Goal: Information Seeking & Learning: Learn about a topic

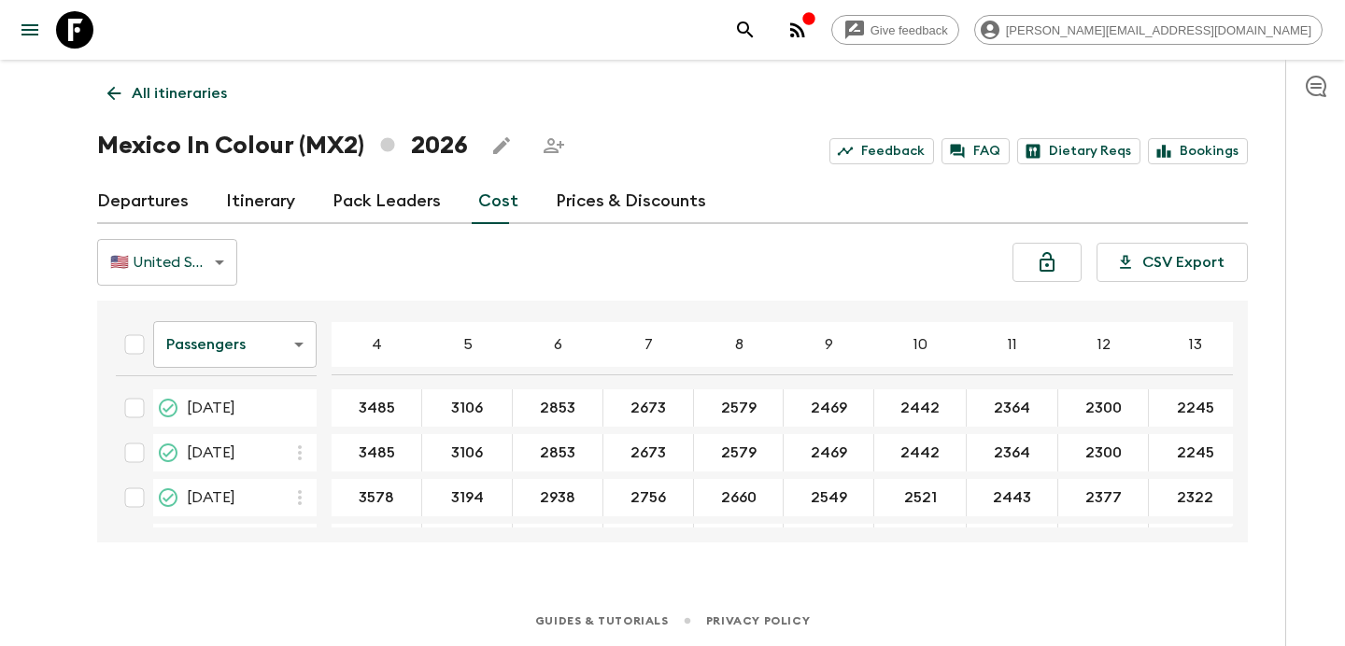
click at [816, 24] on icon "button" at bounding box center [808, 18] width 15 height 15
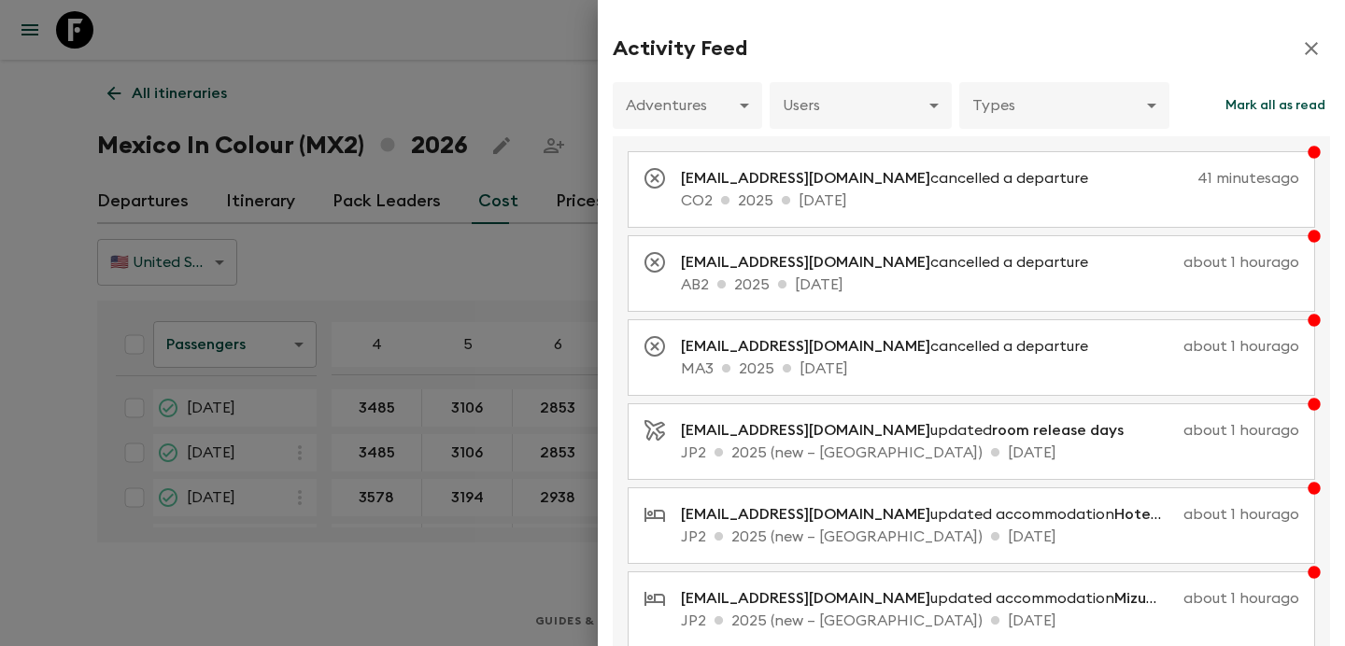
click at [292, 155] on div at bounding box center [672, 323] width 1345 height 646
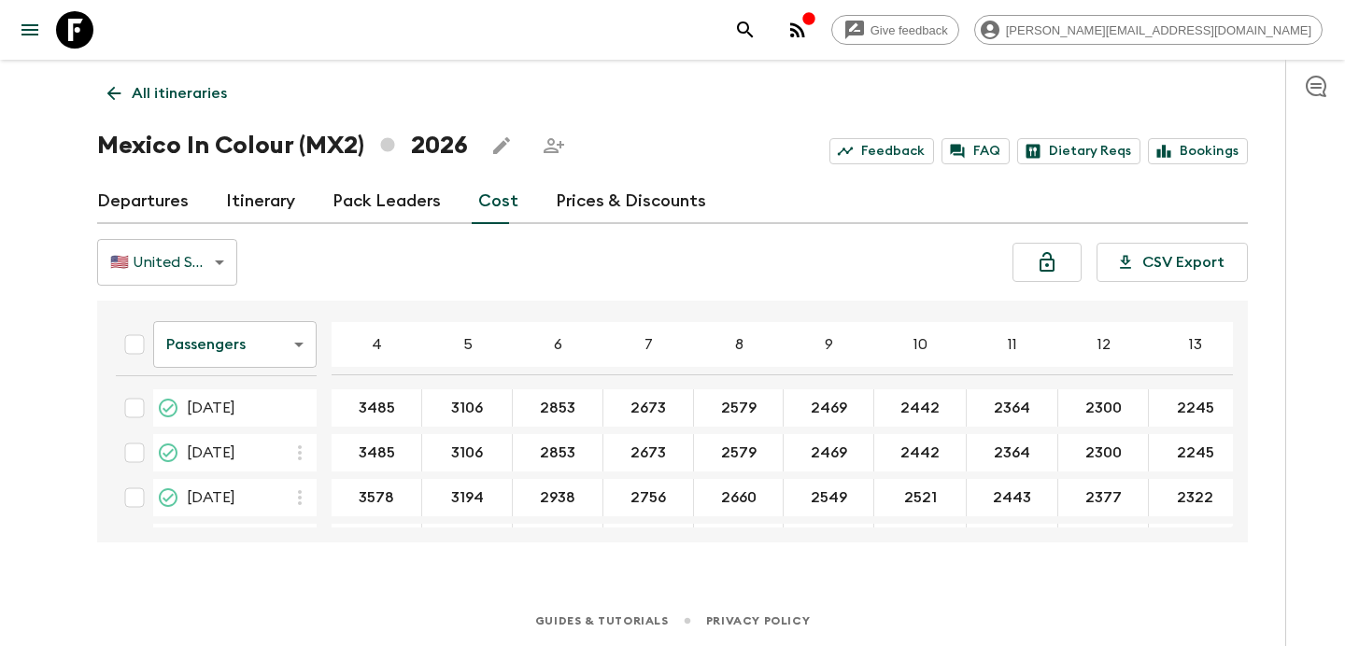
click at [177, 90] on p "All itineraries" at bounding box center [179, 93] width 95 height 22
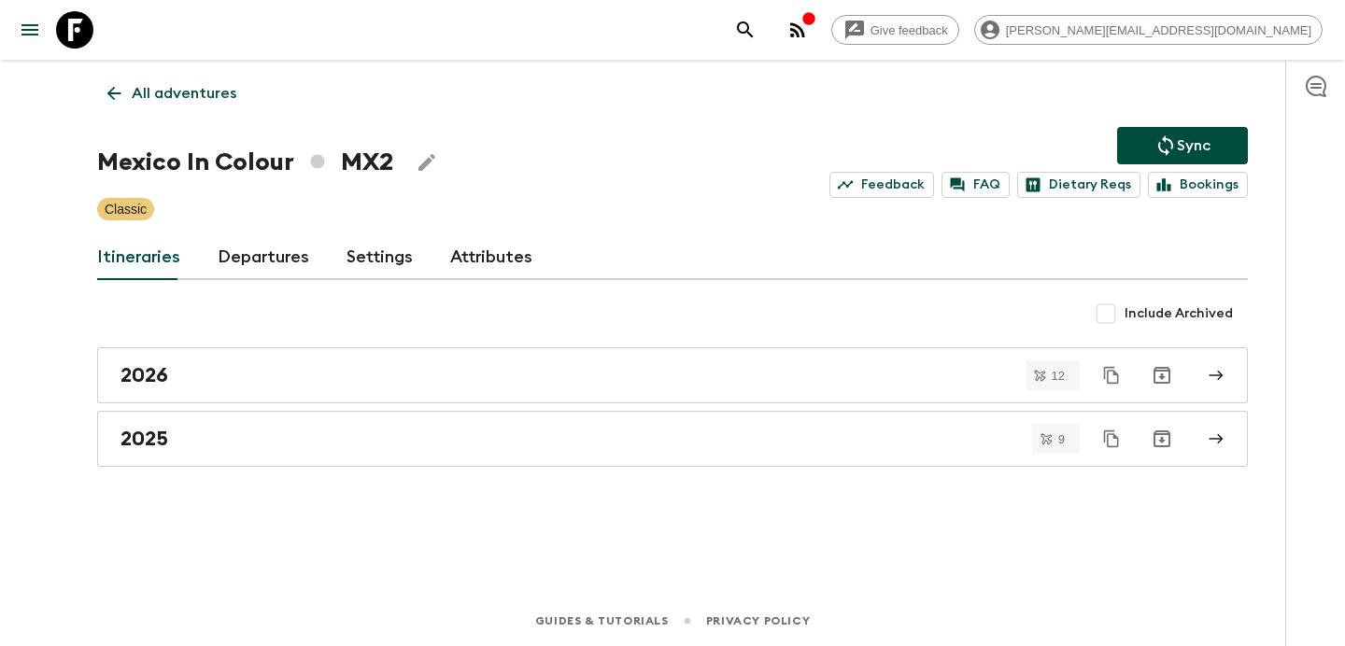
click at [177, 90] on p "All adventures" at bounding box center [184, 93] width 105 height 22
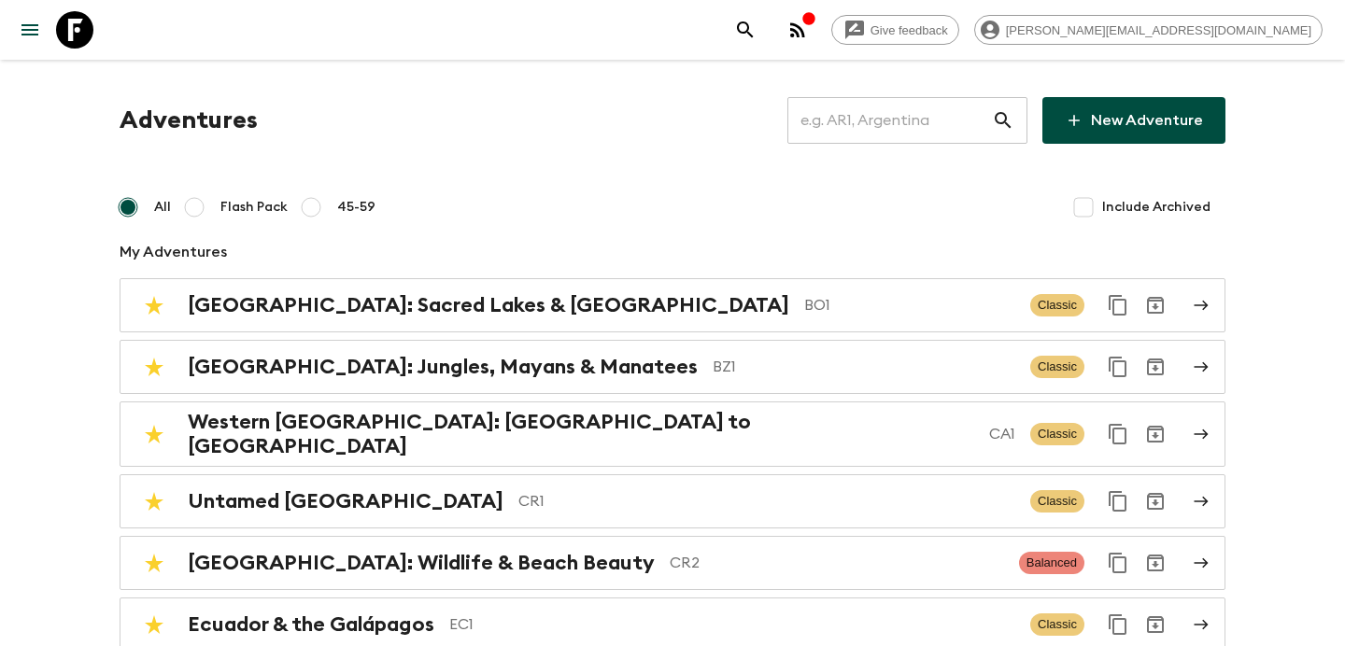
click at [910, 132] on input "text" at bounding box center [889, 120] width 205 height 52
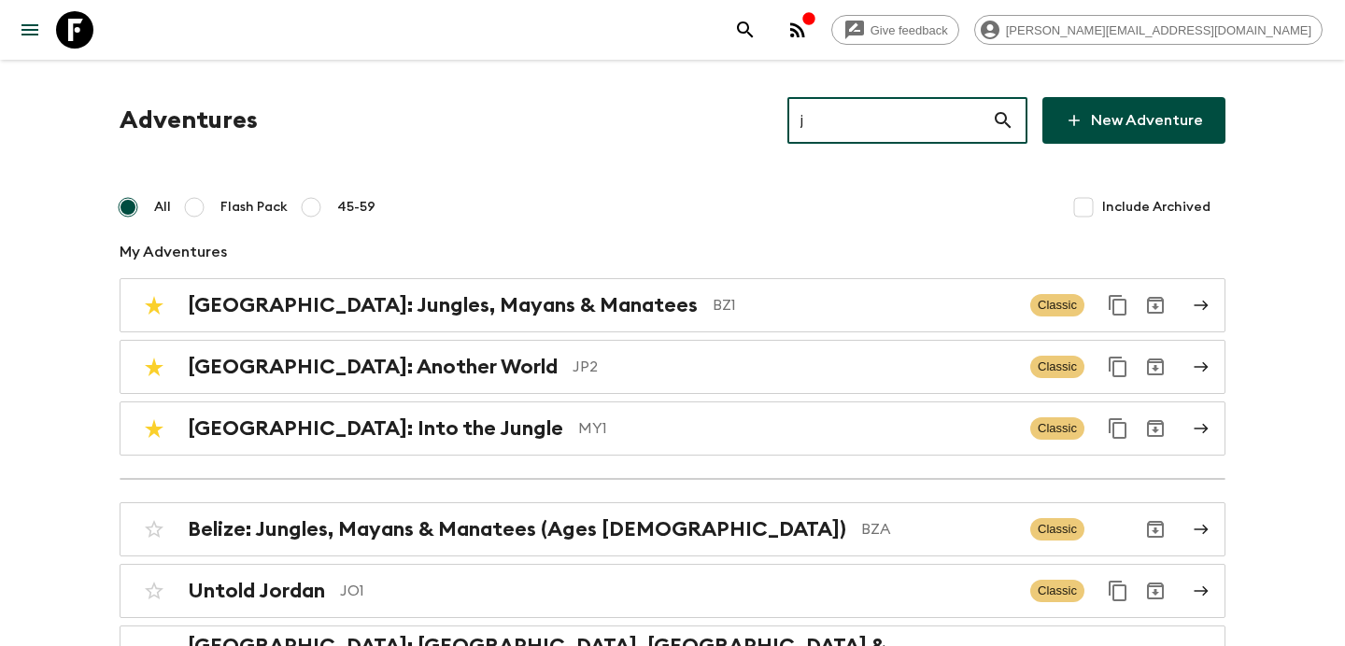
type input "jp"
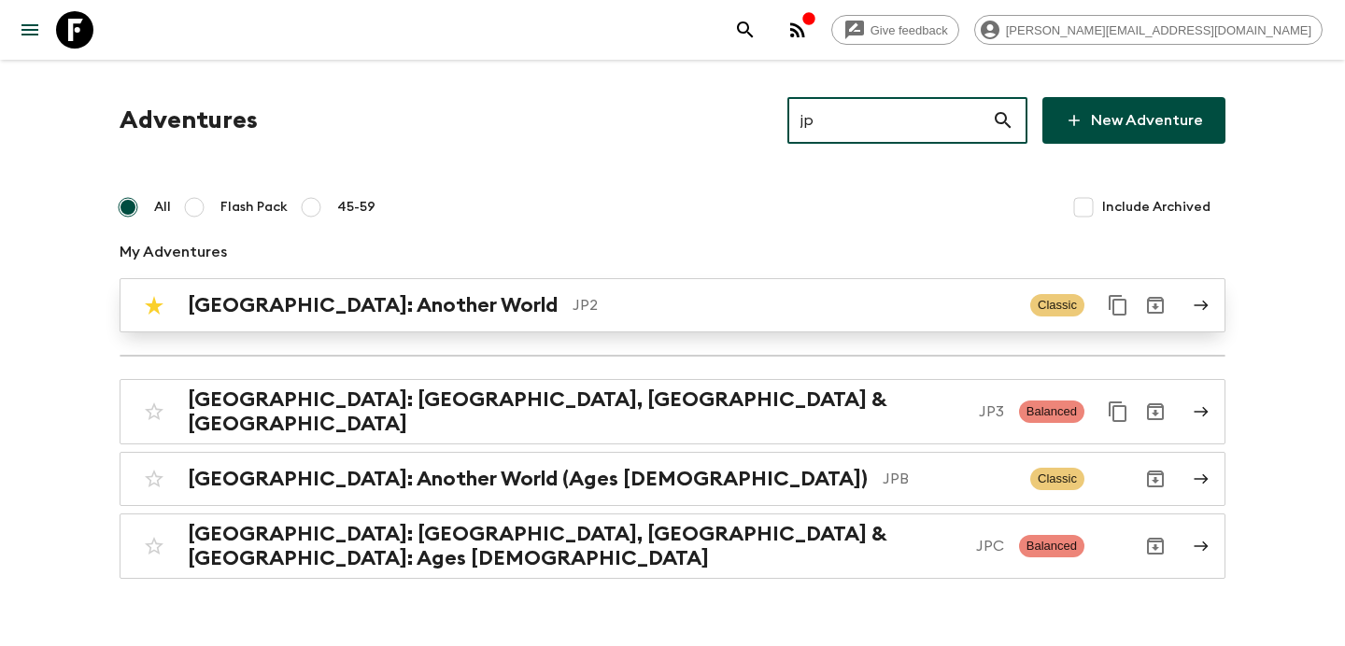
click at [407, 304] on div "[GEOGRAPHIC_DATA]: Another World JP2" at bounding box center [602, 305] width 828 height 24
